Goal: Task Accomplishment & Management: Manage account settings

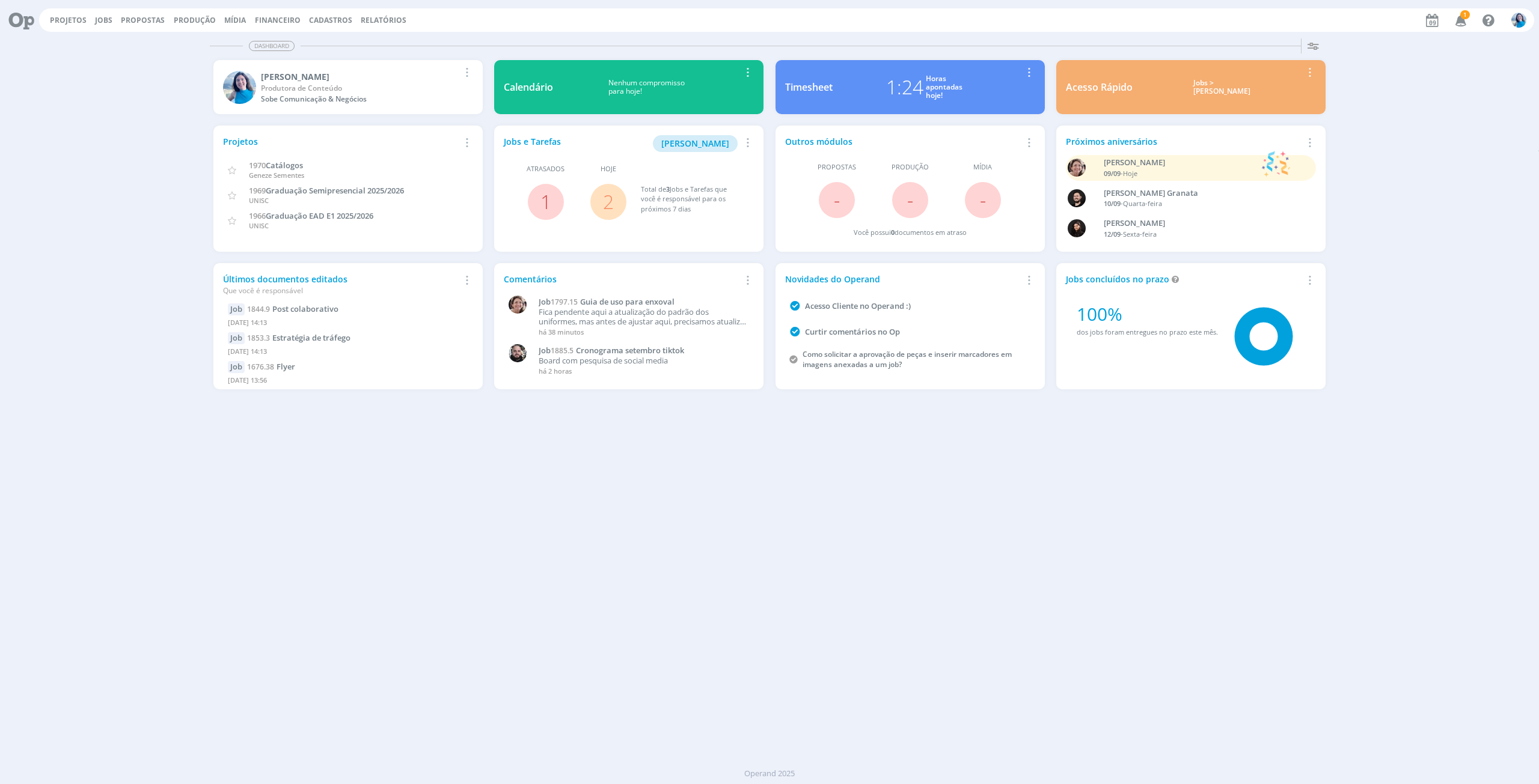
click at [623, 205] on span "2" at bounding box center [608, 202] width 36 height 36
click at [606, 200] on link "2" at bounding box center [608, 202] width 11 height 26
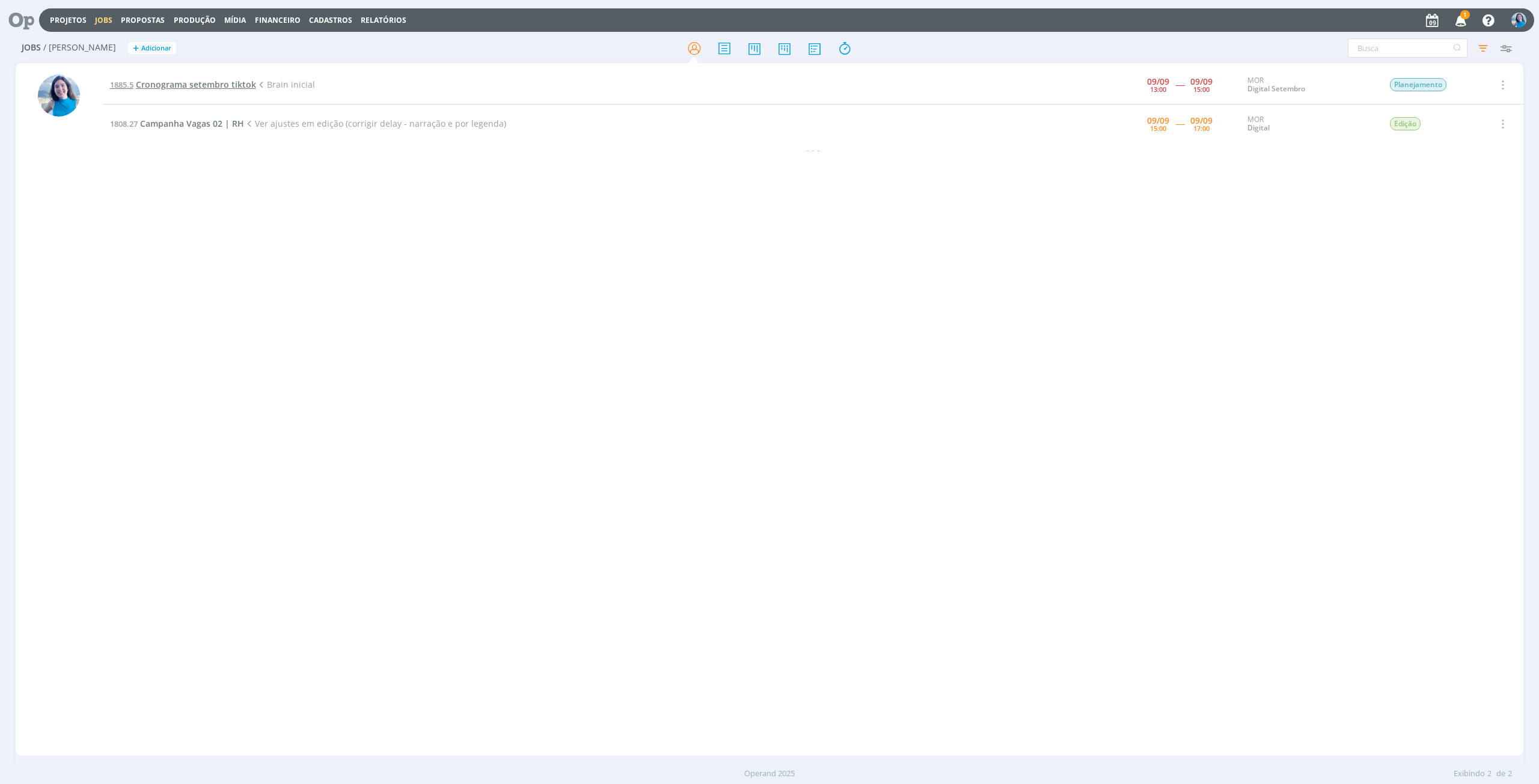
click at [201, 85] on span "Cronograma setembro tiktok" at bounding box center [196, 84] width 120 height 12
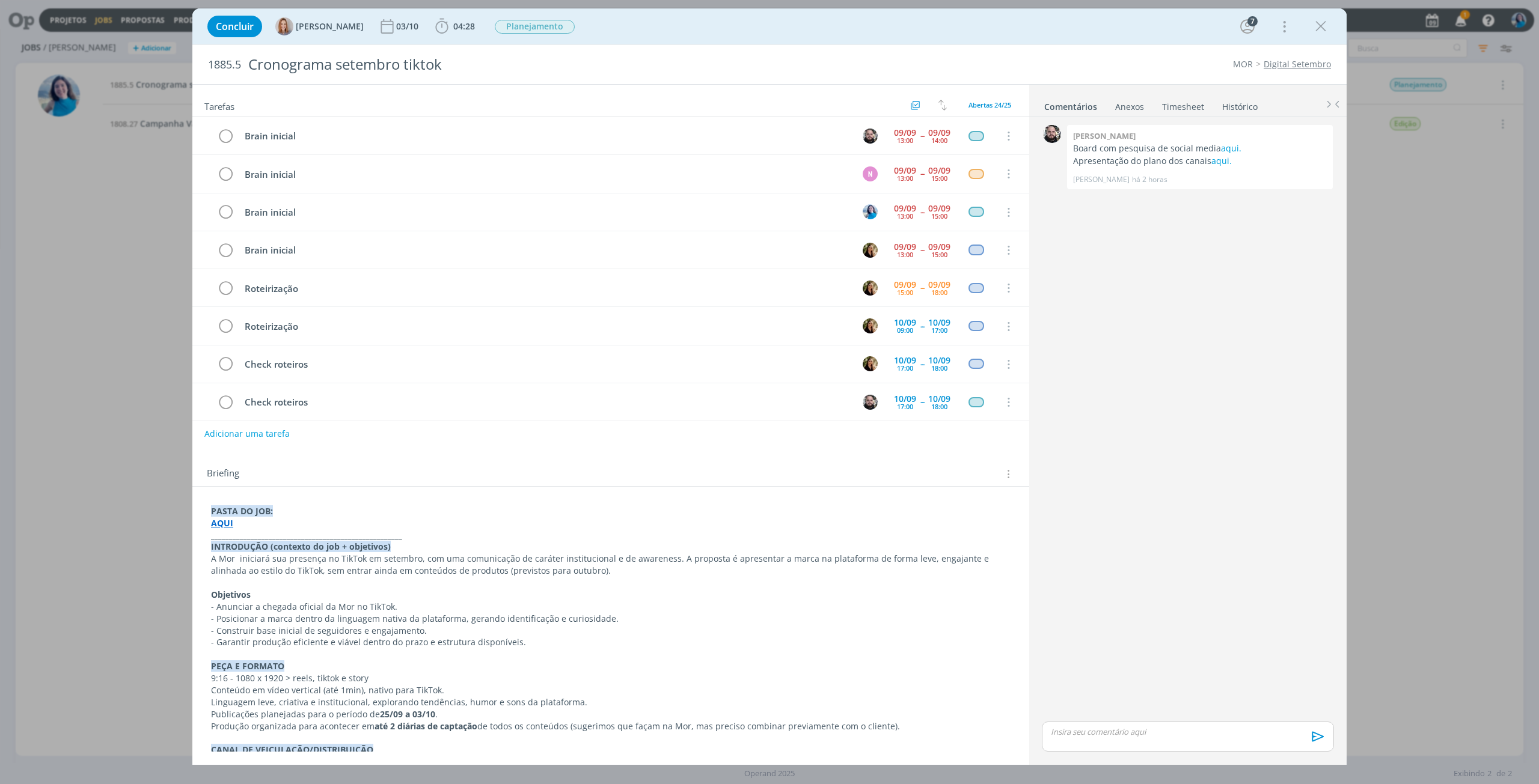
click at [1194, 107] on link "Timesheet" at bounding box center [1183, 105] width 44 height 18
click at [464, 22] on span "04:28" at bounding box center [464, 26] width 22 height 12
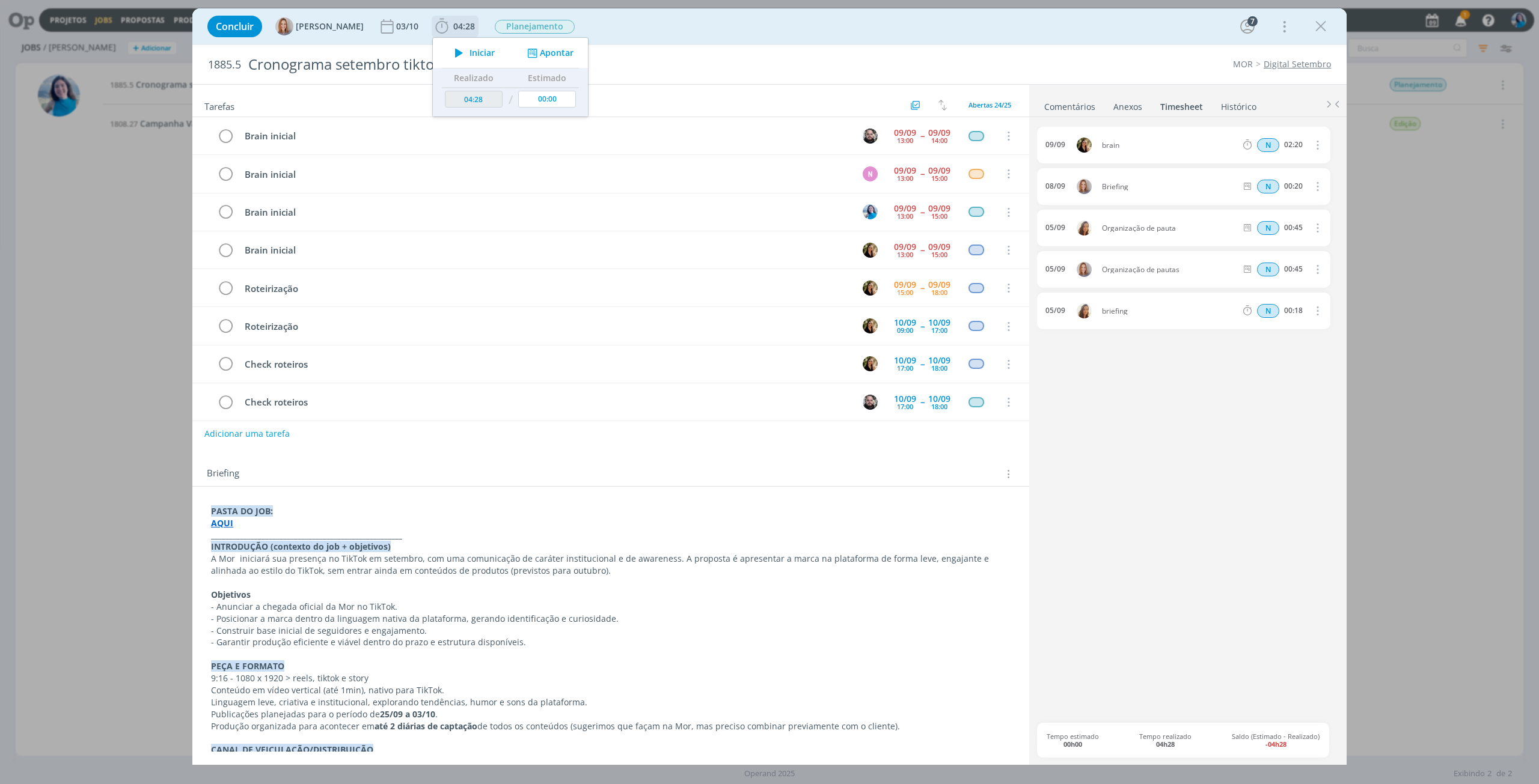
click at [553, 52] on button "Apontar" at bounding box center [549, 53] width 50 height 13
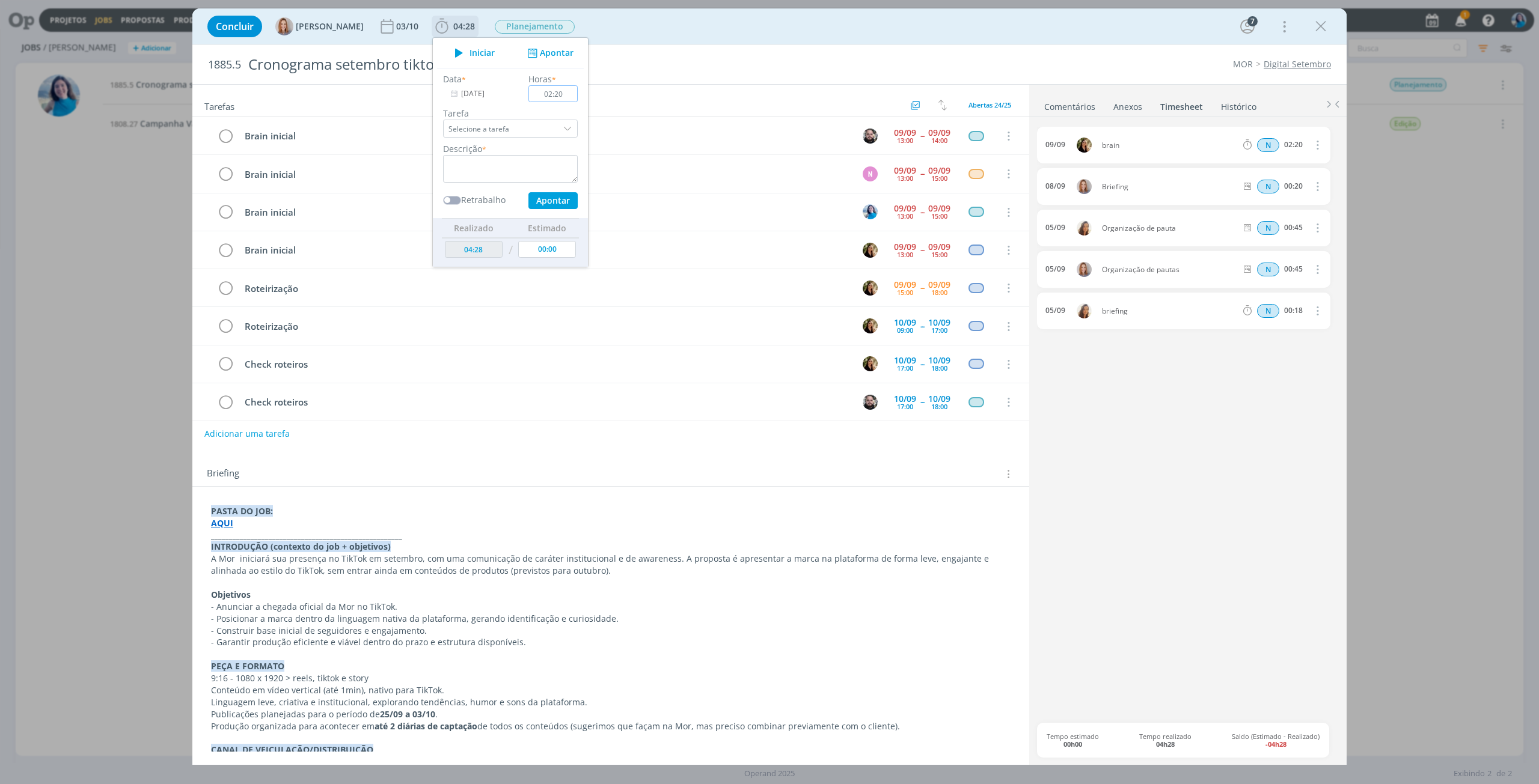
type input "02:20"
click at [519, 164] on textarea "dialog" at bounding box center [511, 168] width 135 height 28
type textarea "Brain inicial"
click at [561, 196] on button "Apontar" at bounding box center [553, 200] width 50 height 17
type input "06:48"
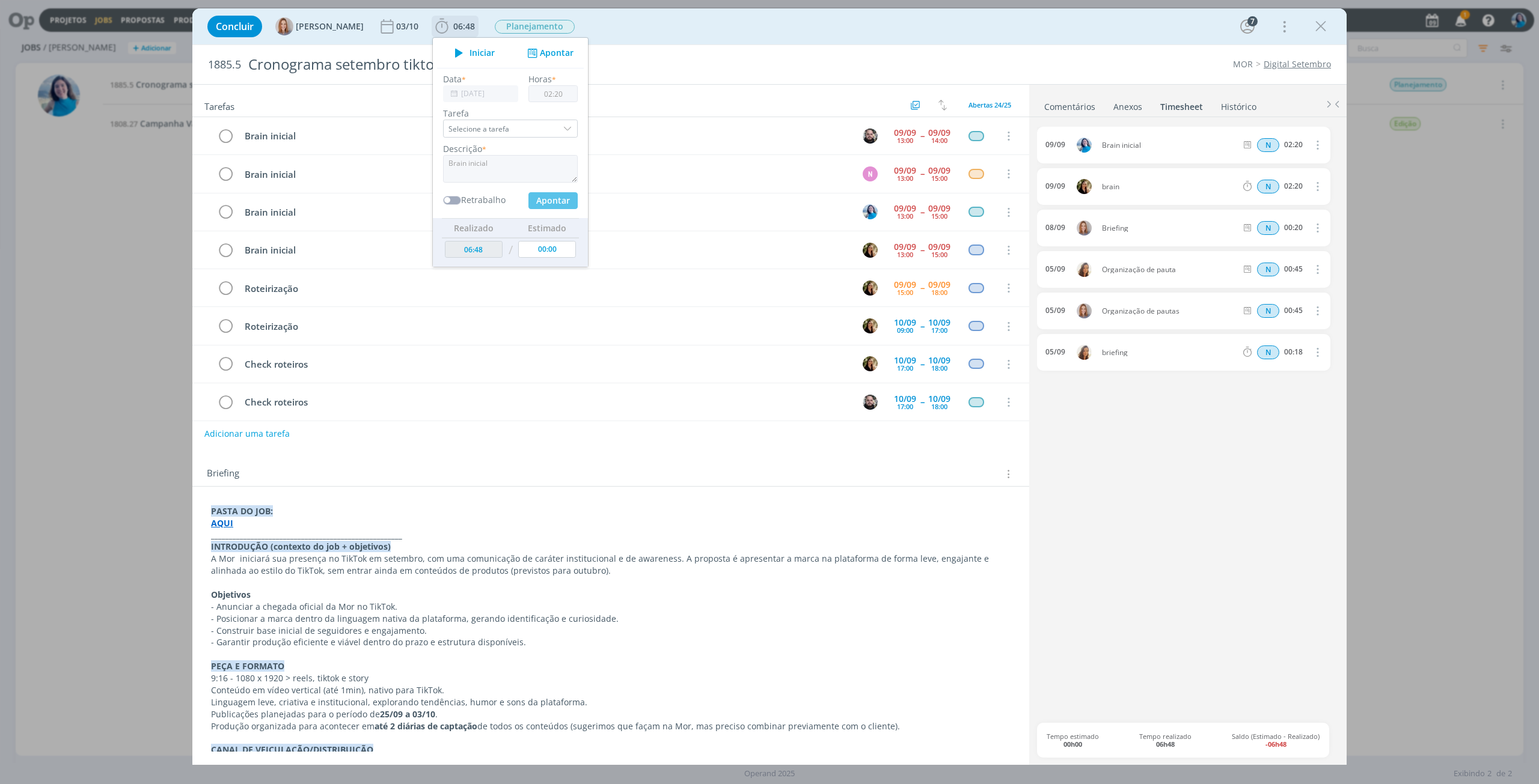
type input "00:00"
click at [228, 212] on icon "dialog" at bounding box center [225, 213] width 17 height 18
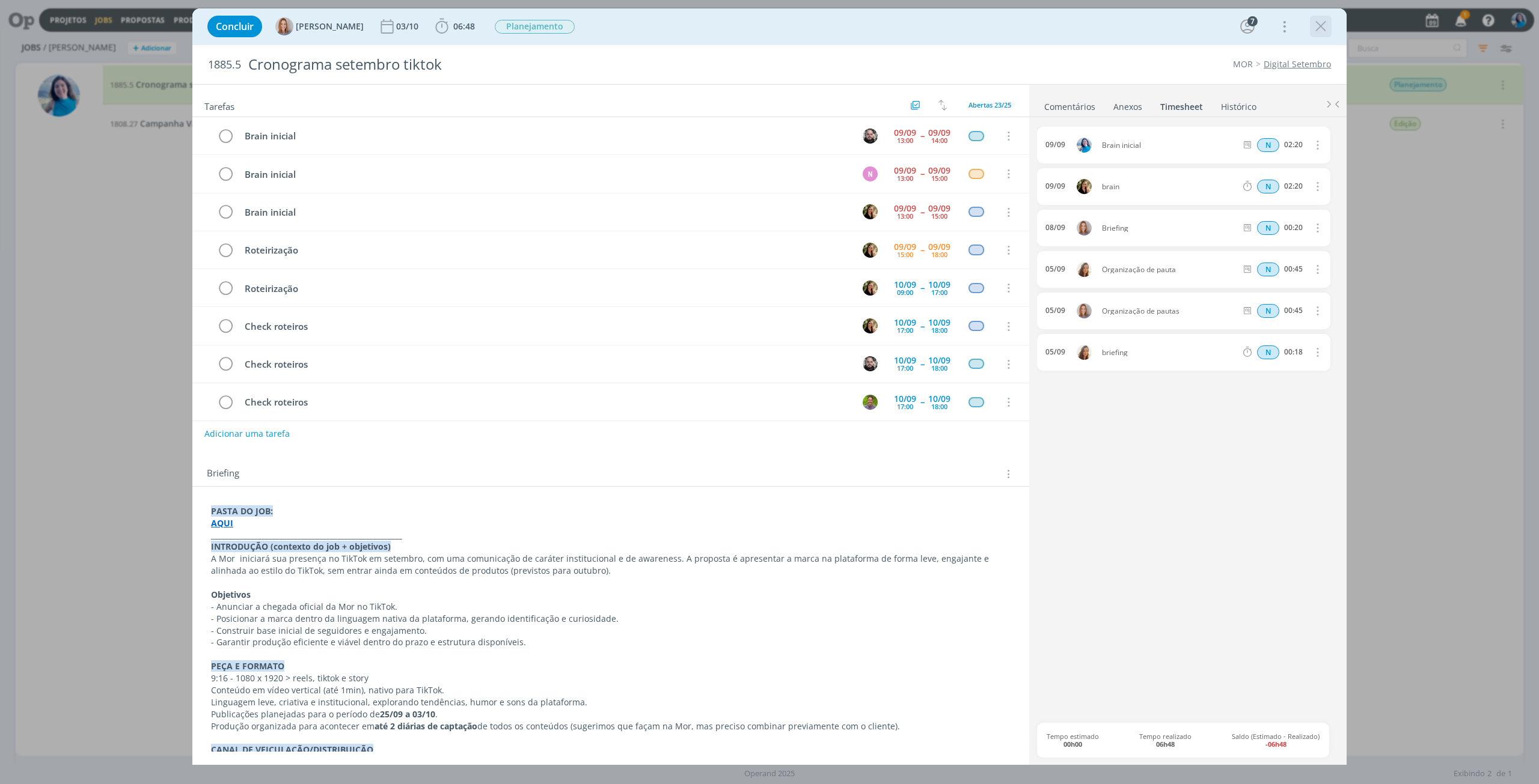
click at [1328, 33] on icon "dialog" at bounding box center [1321, 26] width 18 height 18
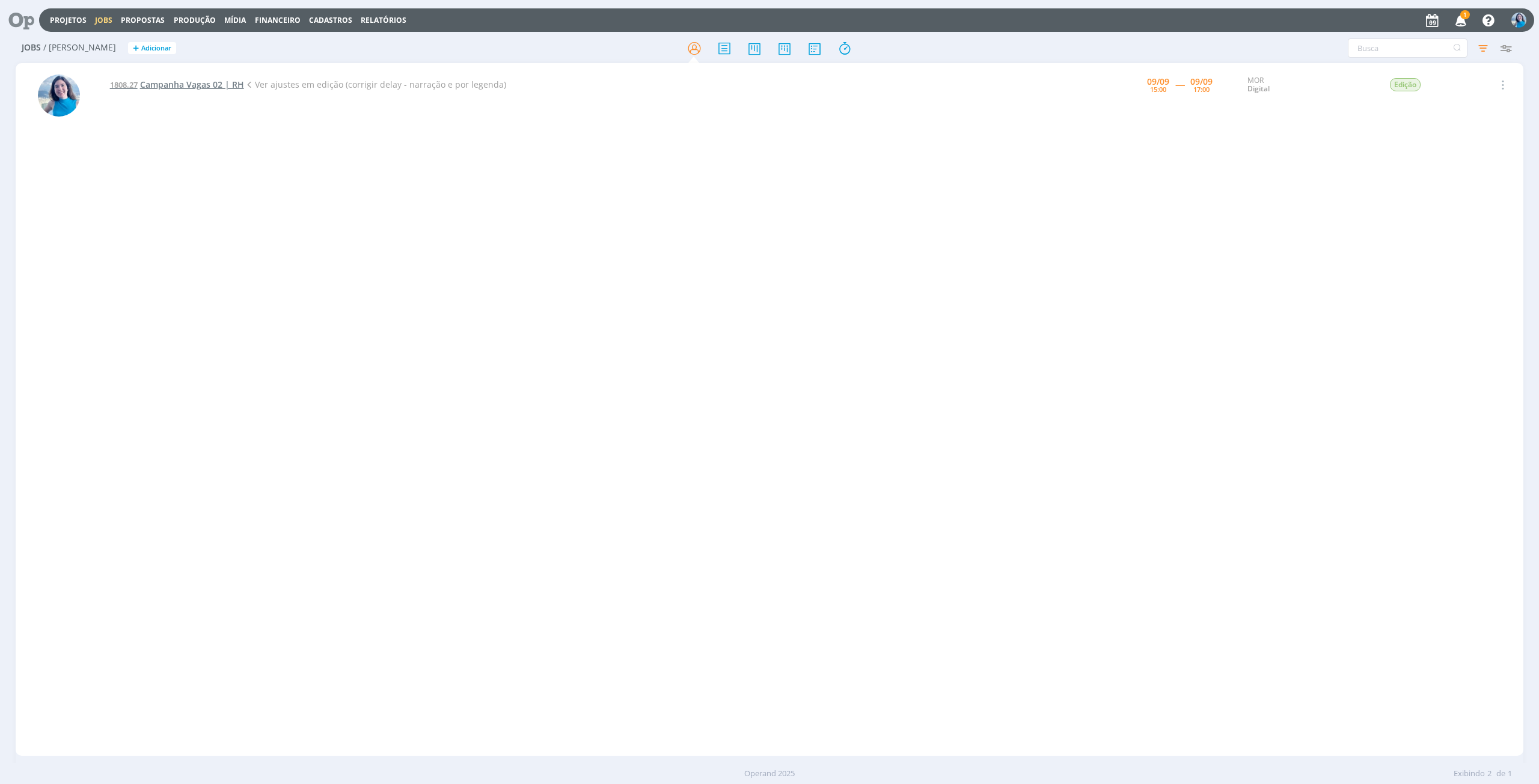
click at [207, 84] on span "Campanha Vagas 02 | RH" at bounding box center [192, 84] width 104 height 12
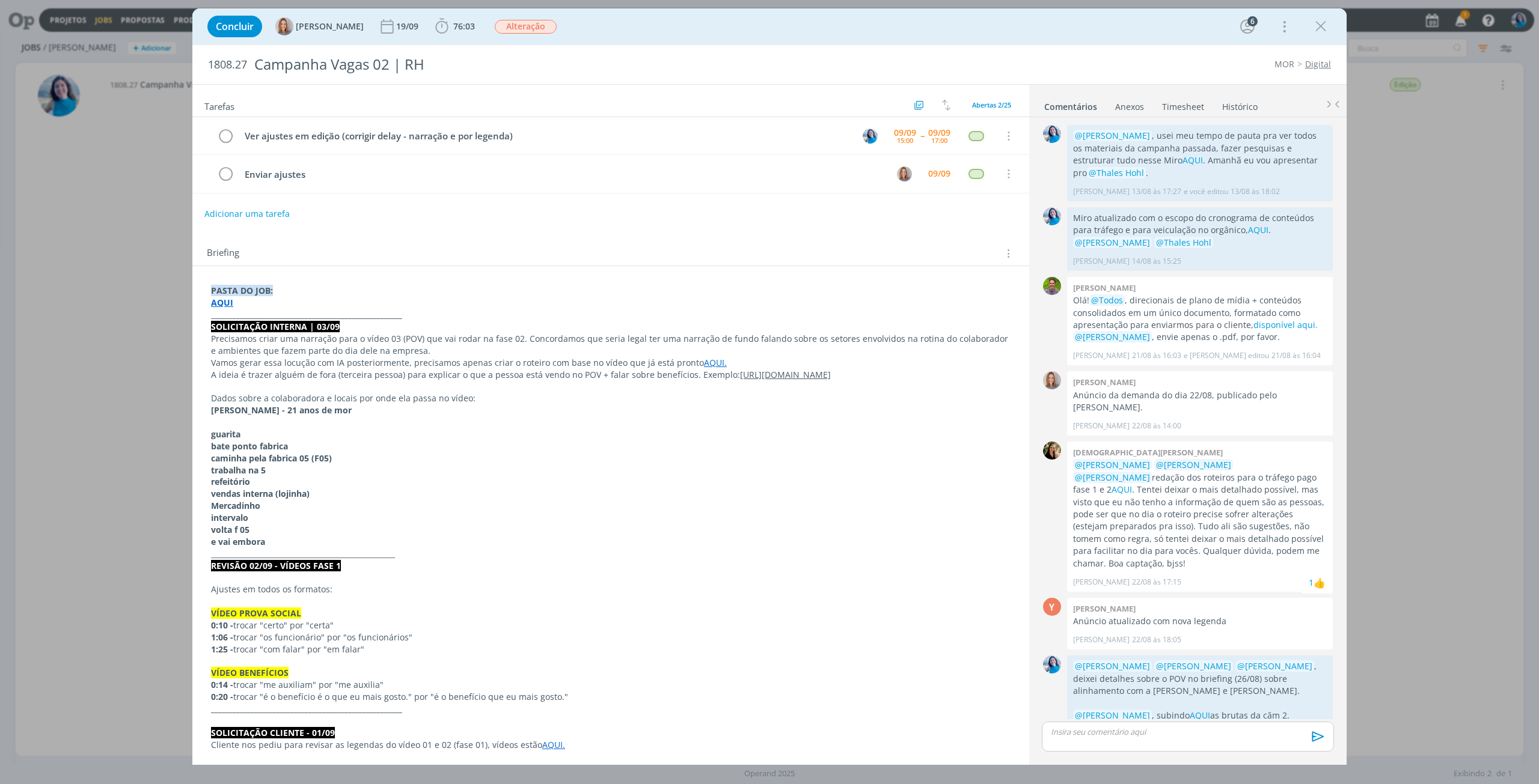
scroll to position [1071, 0]
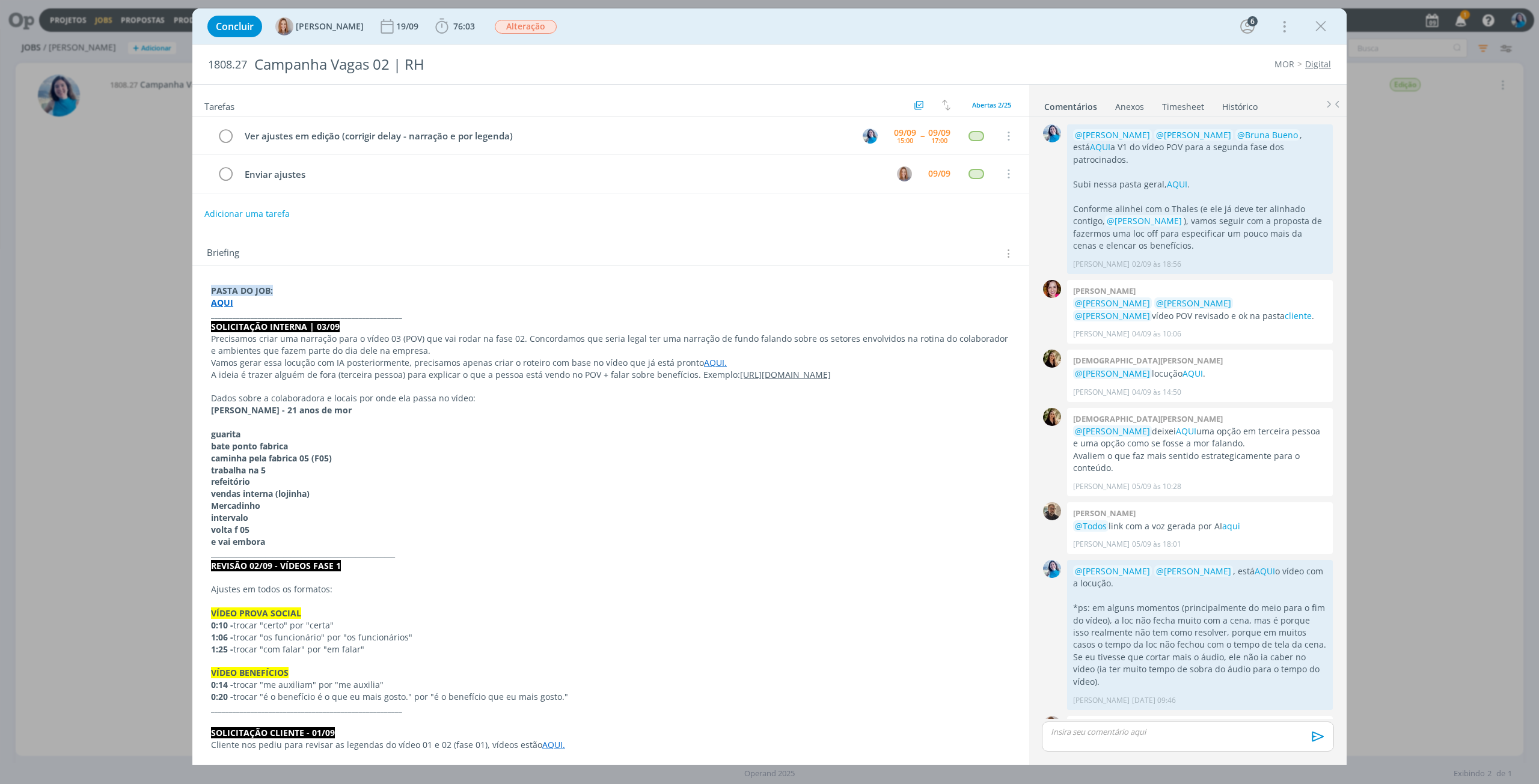
click at [215, 300] on strong "AQUI" at bounding box center [222, 302] width 22 height 12
click at [260, 327] on link "[URL][DOMAIN_NAME]" at bounding box center [290, 325] width 91 height 16
click at [1186, 425] on link "AQUI" at bounding box center [1186, 431] width 20 height 12
click at [444, 28] on icon "dialog" at bounding box center [442, 26] width 18 height 18
click at [470, 54] on span "Iniciar" at bounding box center [482, 53] width 25 height 8
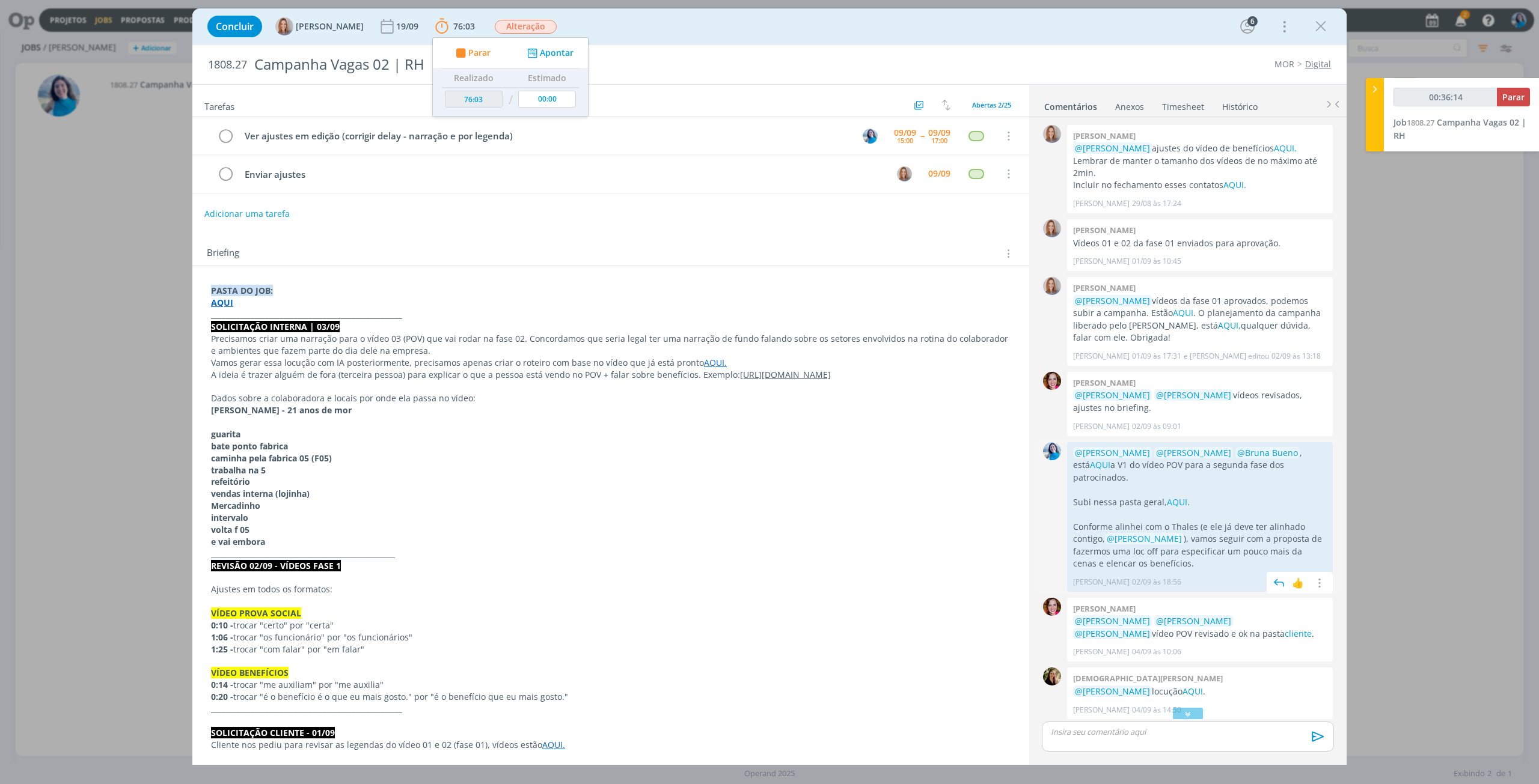
scroll to position [891, 0]
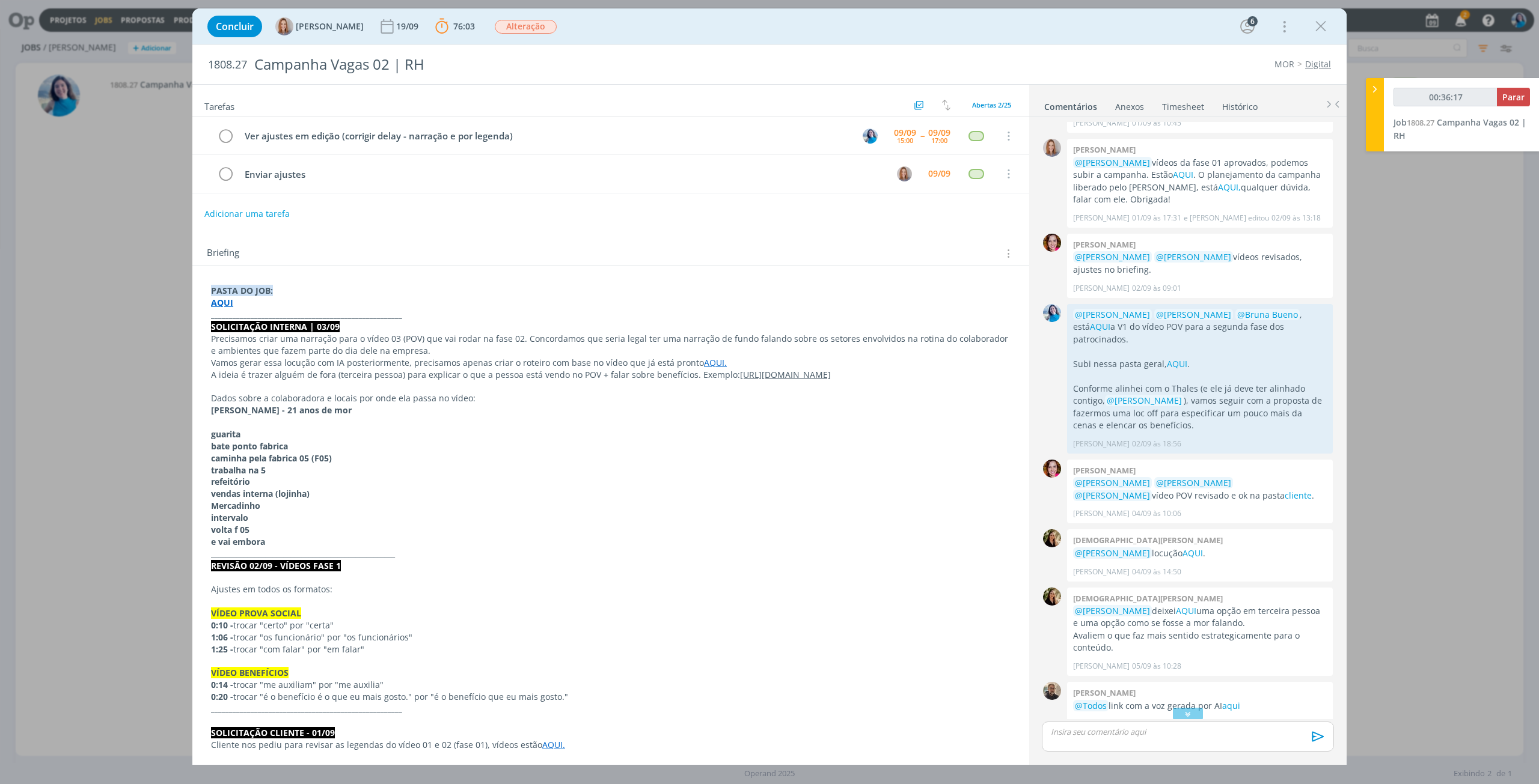
click at [221, 301] on strong "AQUI" at bounding box center [222, 302] width 22 height 12
click at [253, 325] on link "[URL][DOMAIN_NAME]" at bounding box center [290, 325] width 91 height 16
click at [1192, 717] on div "dialog" at bounding box center [1188, 713] width 30 height 12
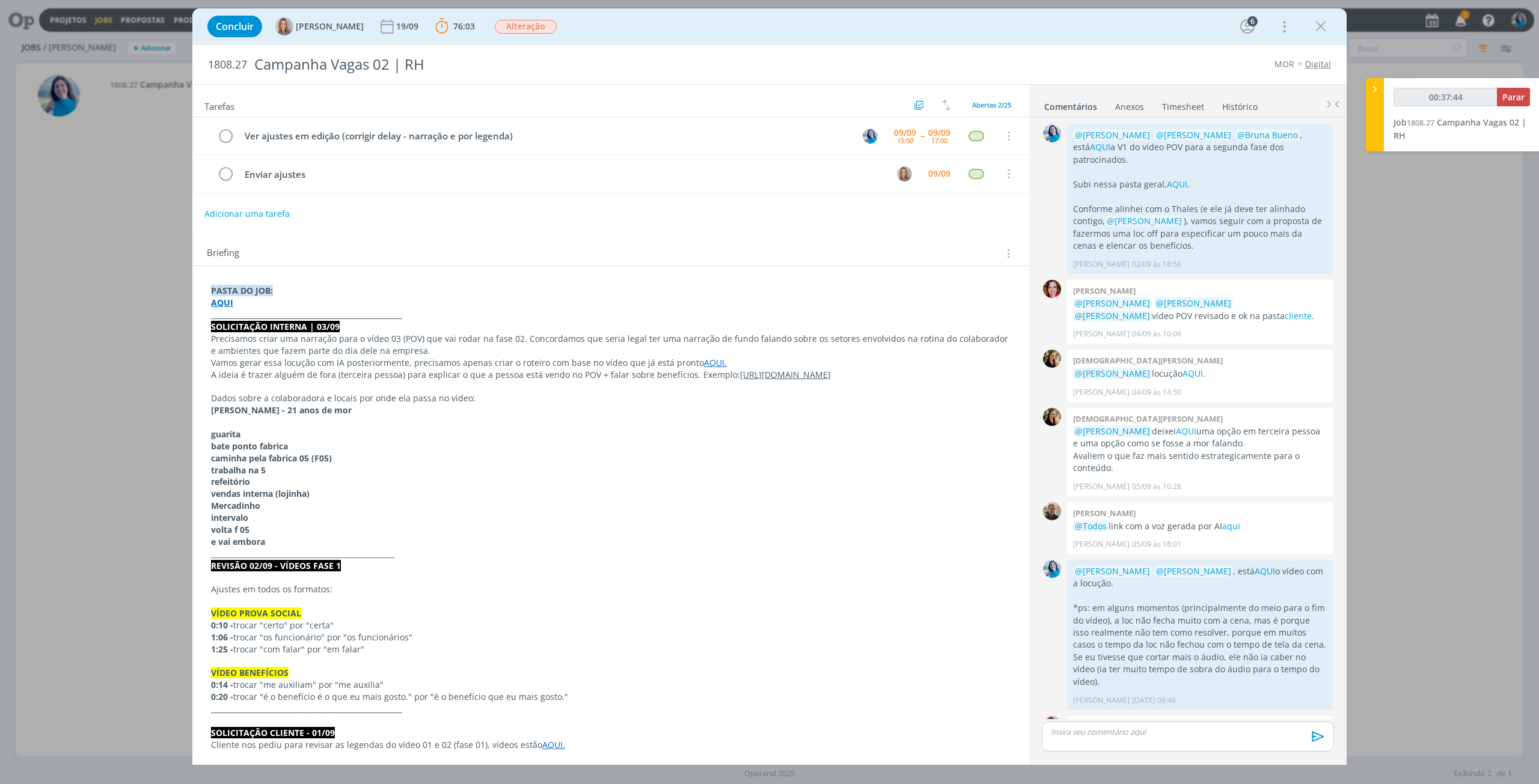
click at [222, 301] on strong "AQUI" at bounding box center [222, 302] width 22 height 12
click at [263, 326] on link "[URL][DOMAIN_NAME]" at bounding box center [290, 325] width 91 height 16
type input "01:06:04"
